Goal: Answer question/provide support

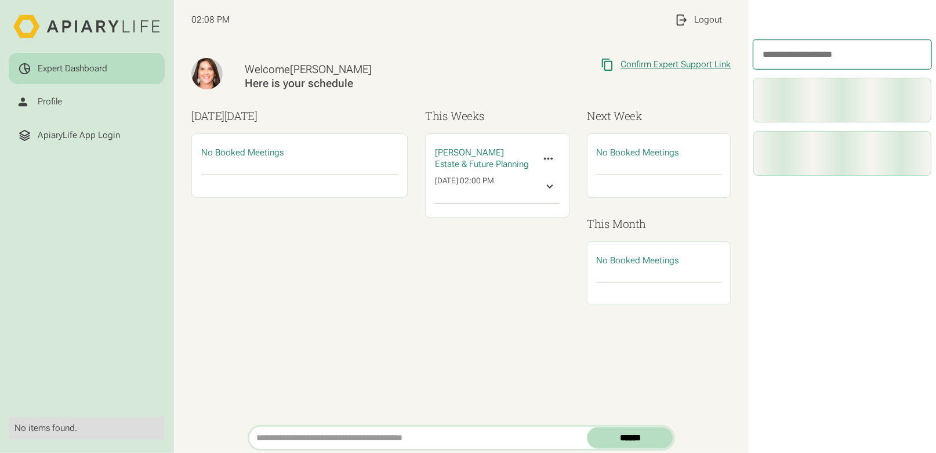
click at [665, 65] on div "Confirm Expert Support Link" at bounding box center [676, 64] width 110 height 11
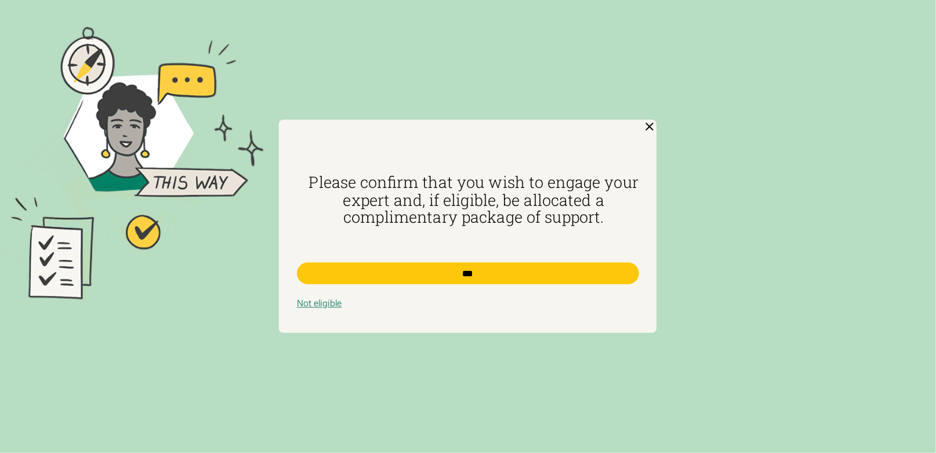
click at [651, 124] on img at bounding box center [650, 127] width 14 height 14
